Goal: Download file/media

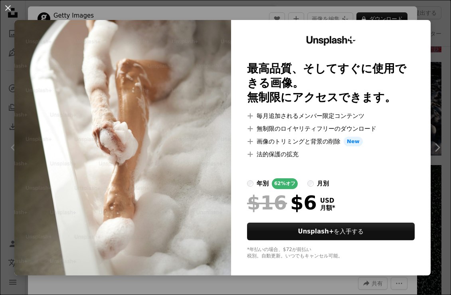
scroll to position [21, 0]
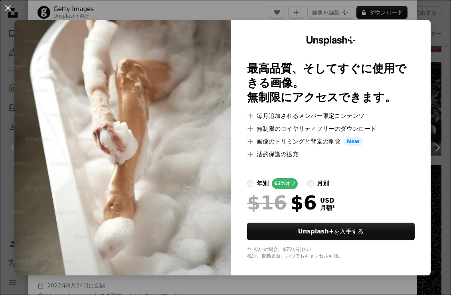
click at [6, 8] on button "An X shape" at bounding box center [8, 8] width 10 height 10
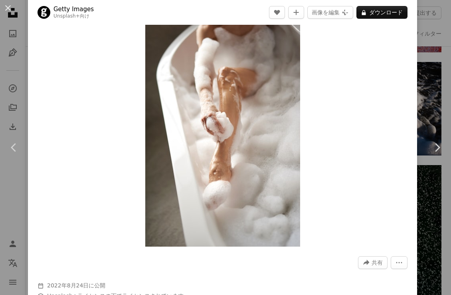
click at [449, 67] on div "An X shape Chevron left Chevron right Getty Images Unsplash+ 向け A heart A plus …" at bounding box center [225, 147] width 451 height 295
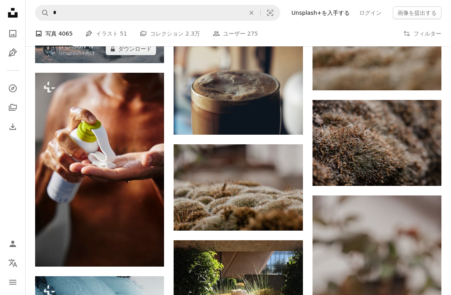
scroll to position [7141, 0]
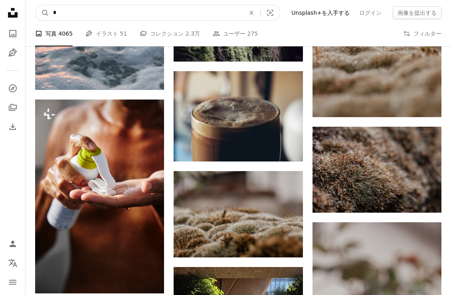
click at [105, 19] on input "*" at bounding box center [146, 12] width 194 height 15
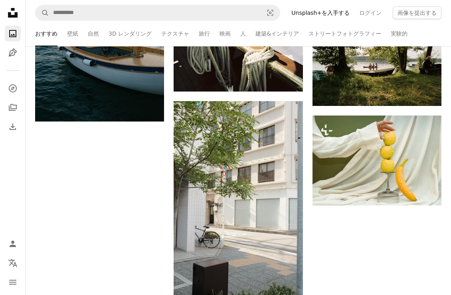
scroll to position [626, 0]
